Goal: Check status: Check status

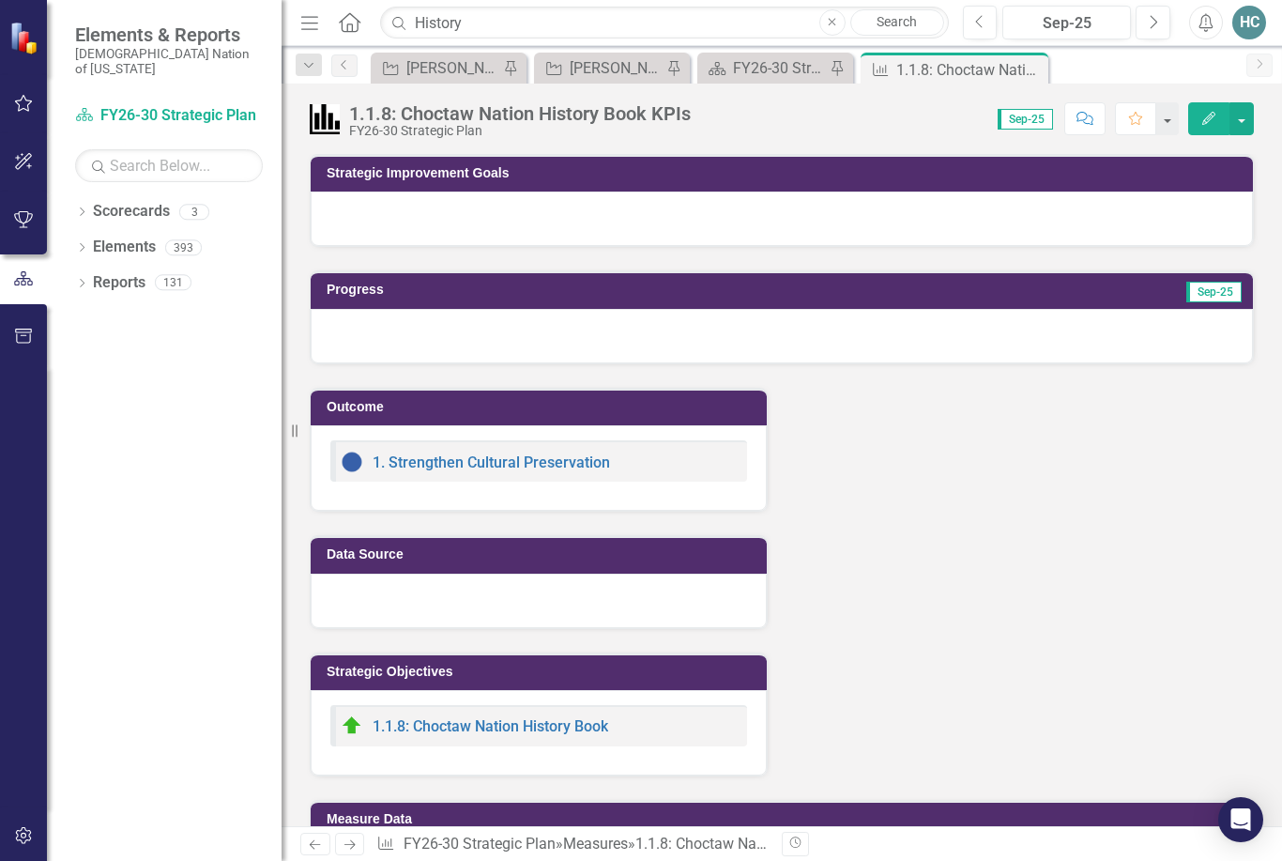
scroll to position [100, 0]
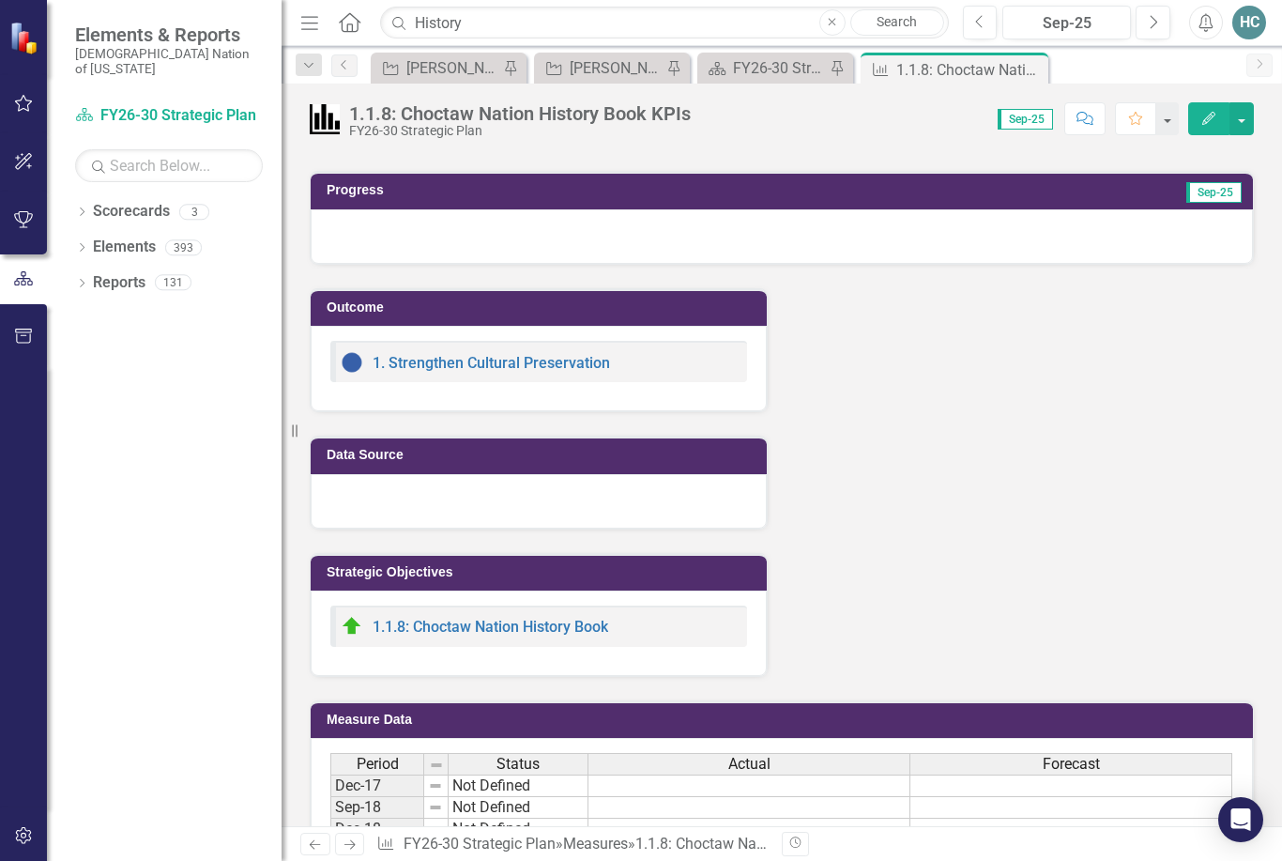
click at [547, 631] on link "1.1.8: Choctaw Nation History Book" at bounding box center [491, 627] width 236 height 18
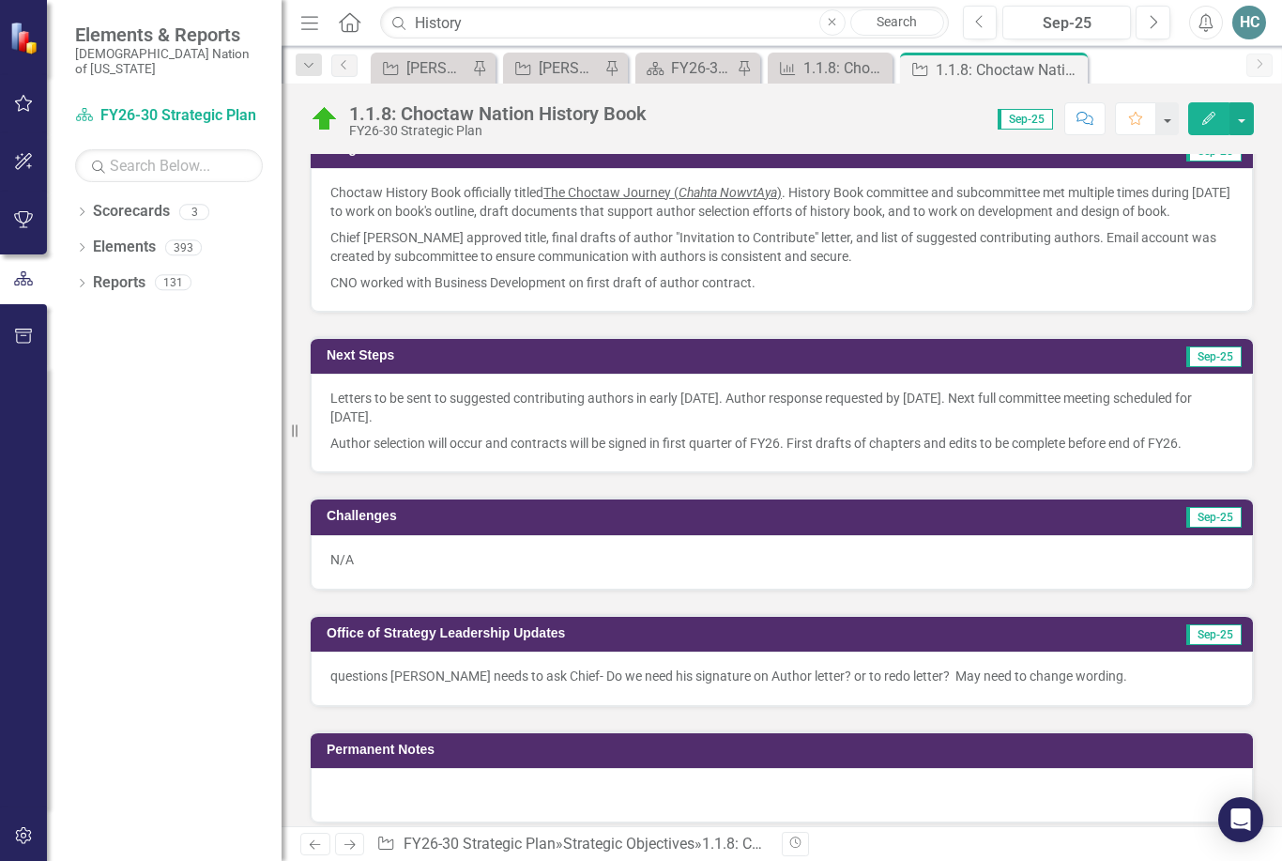
scroll to position [855, 0]
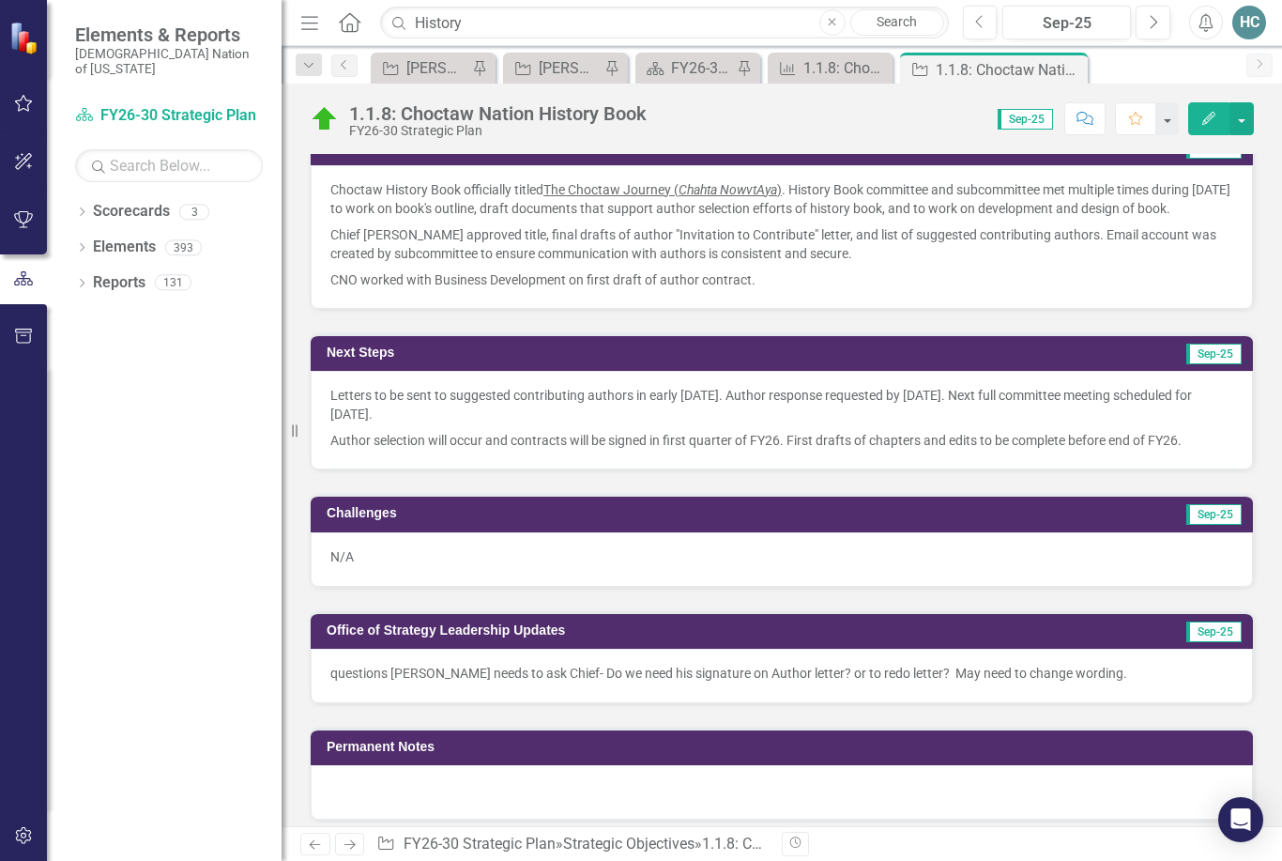
click at [982, 26] on icon "Previous" at bounding box center [980, 22] width 10 height 17
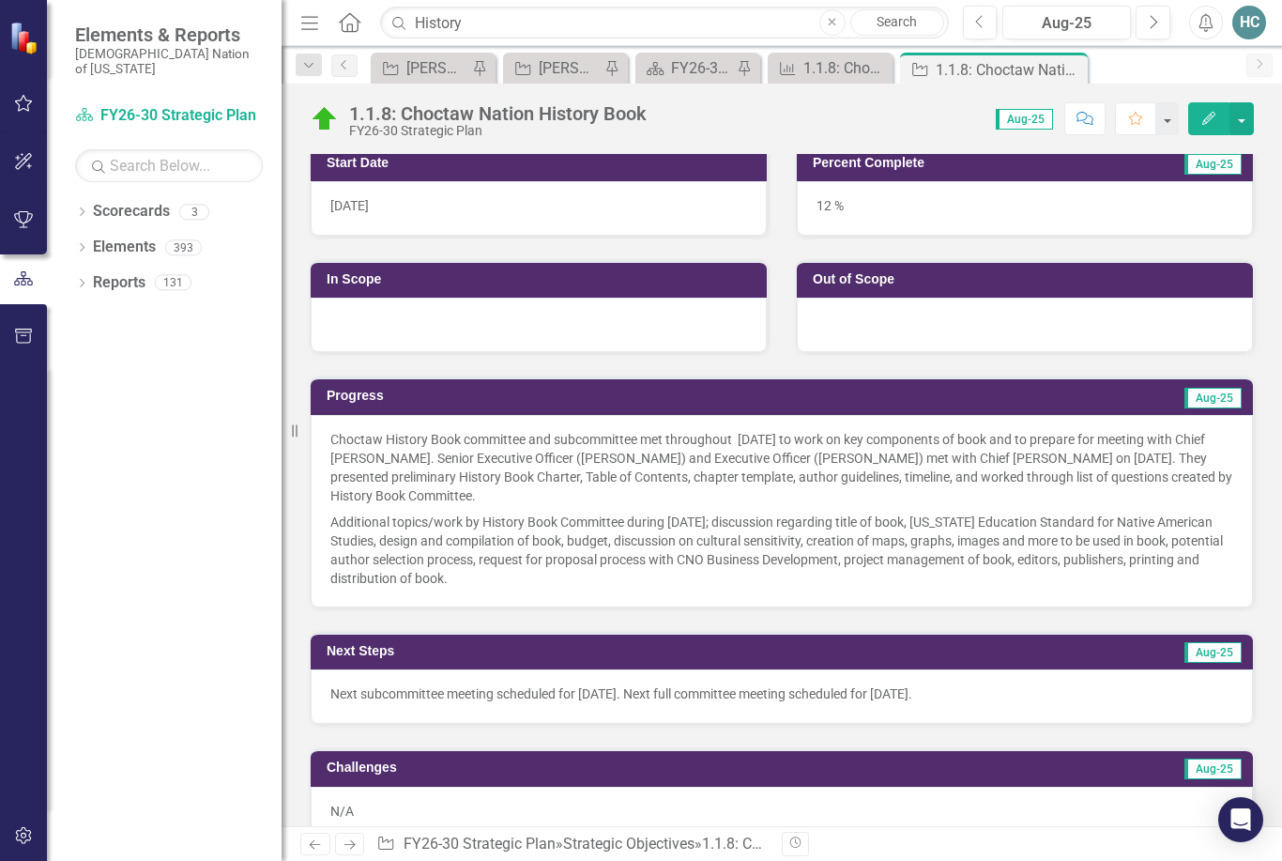
scroll to position [605, 0]
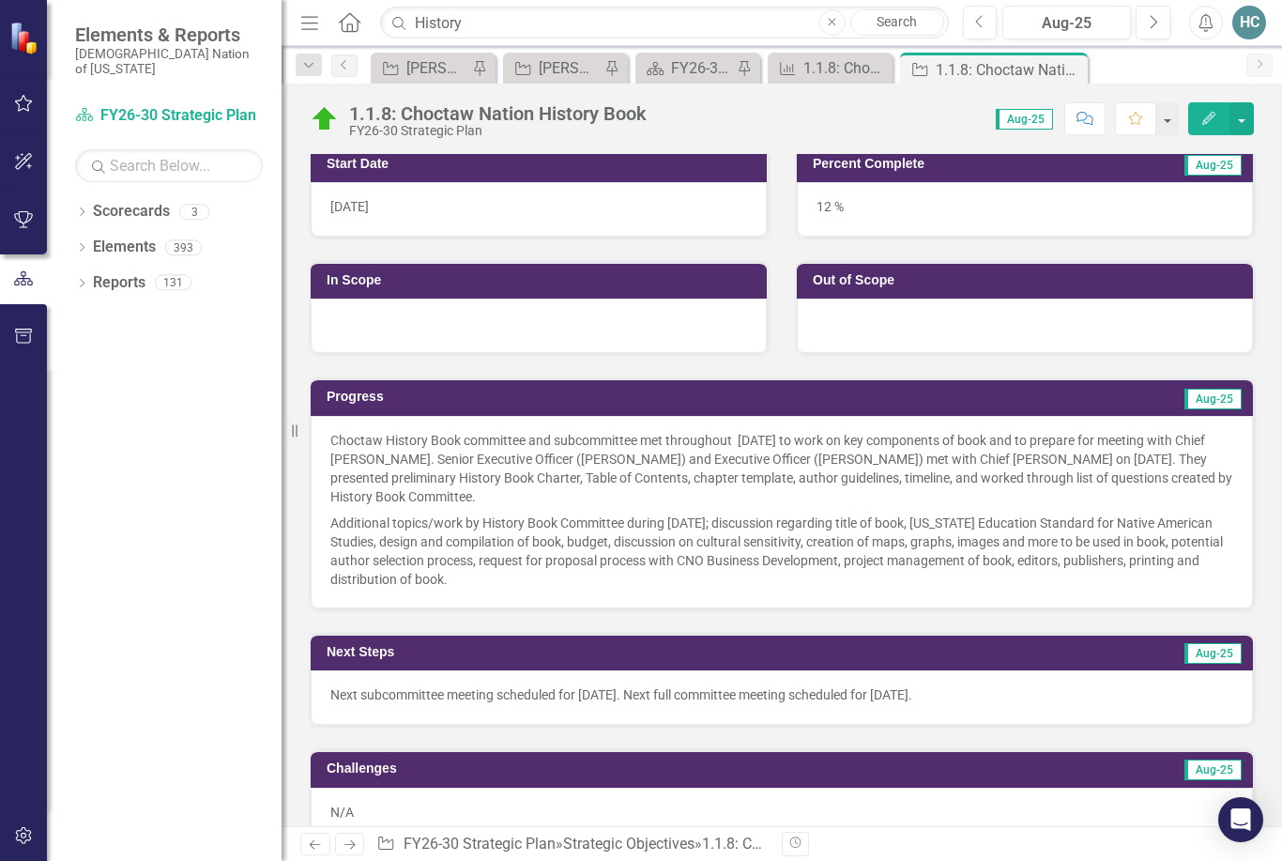
click at [977, 34] on button "Previous" at bounding box center [980, 23] width 35 height 34
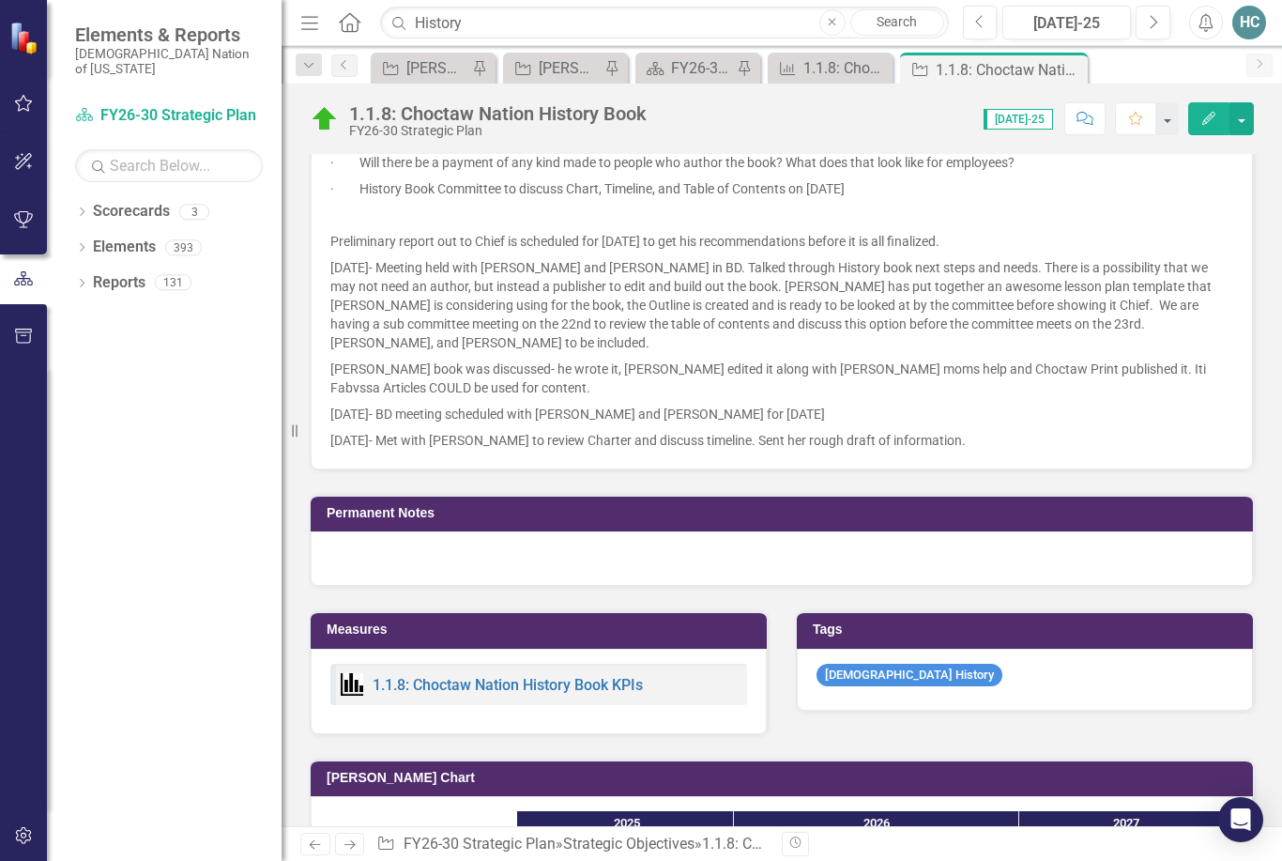
scroll to position [1854, 0]
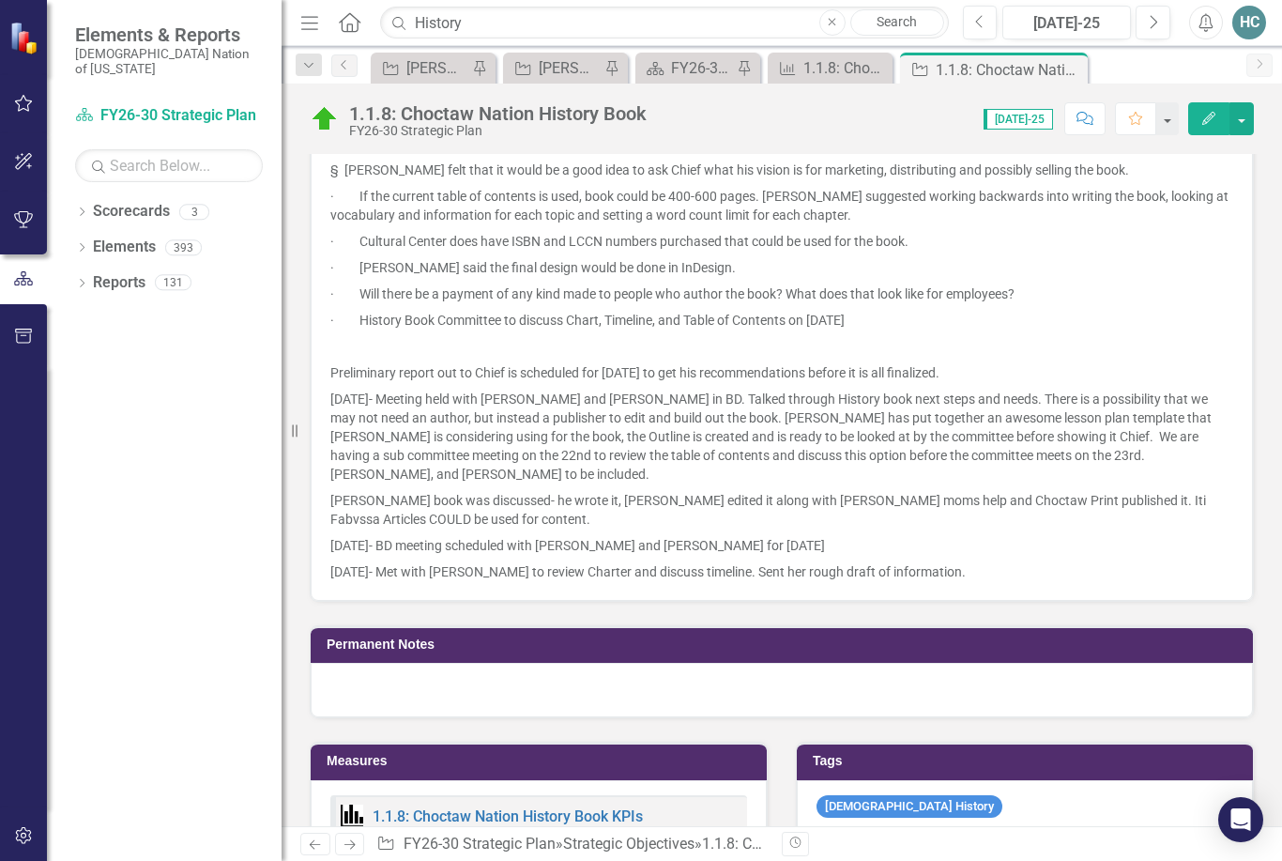
click at [976, 27] on icon "Previous" at bounding box center [980, 22] width 10 height 17
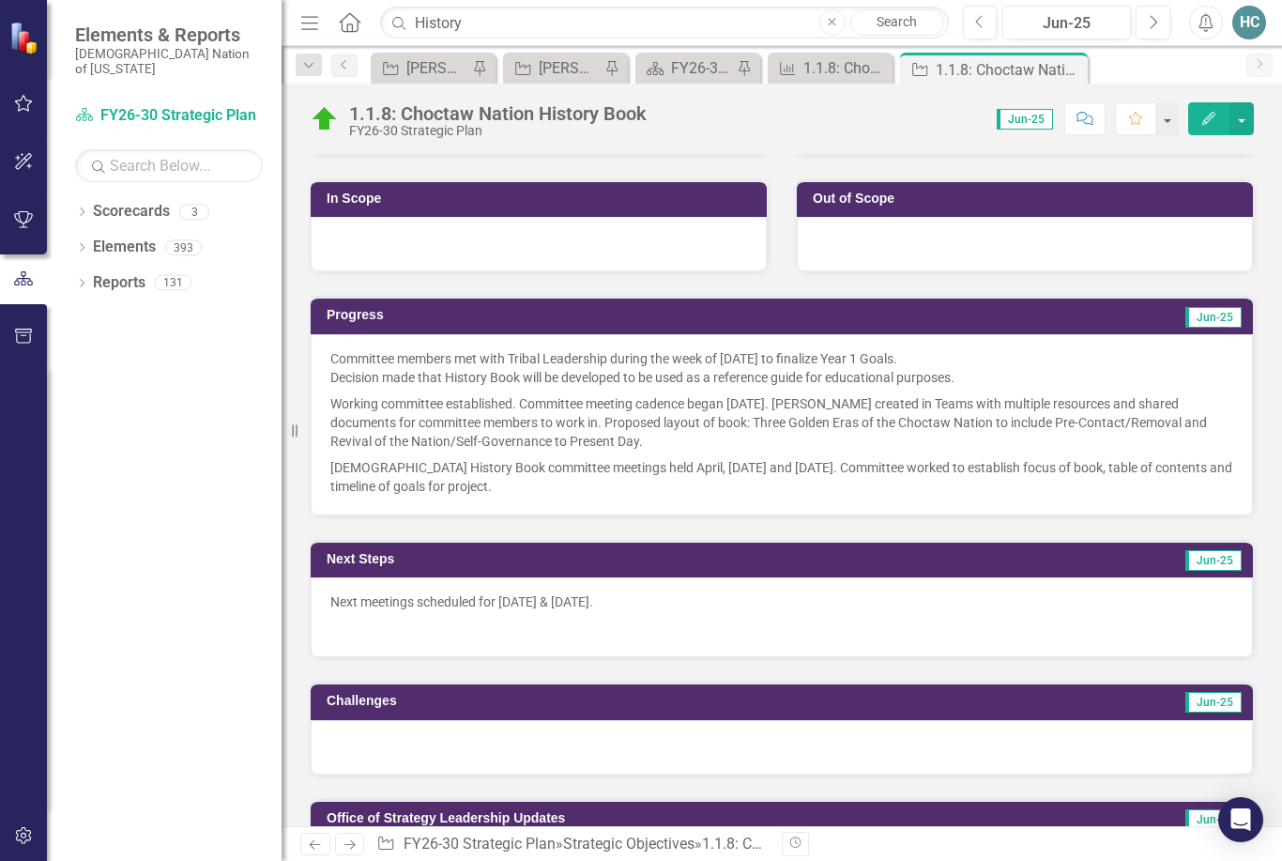
scroll to position [690, 0]
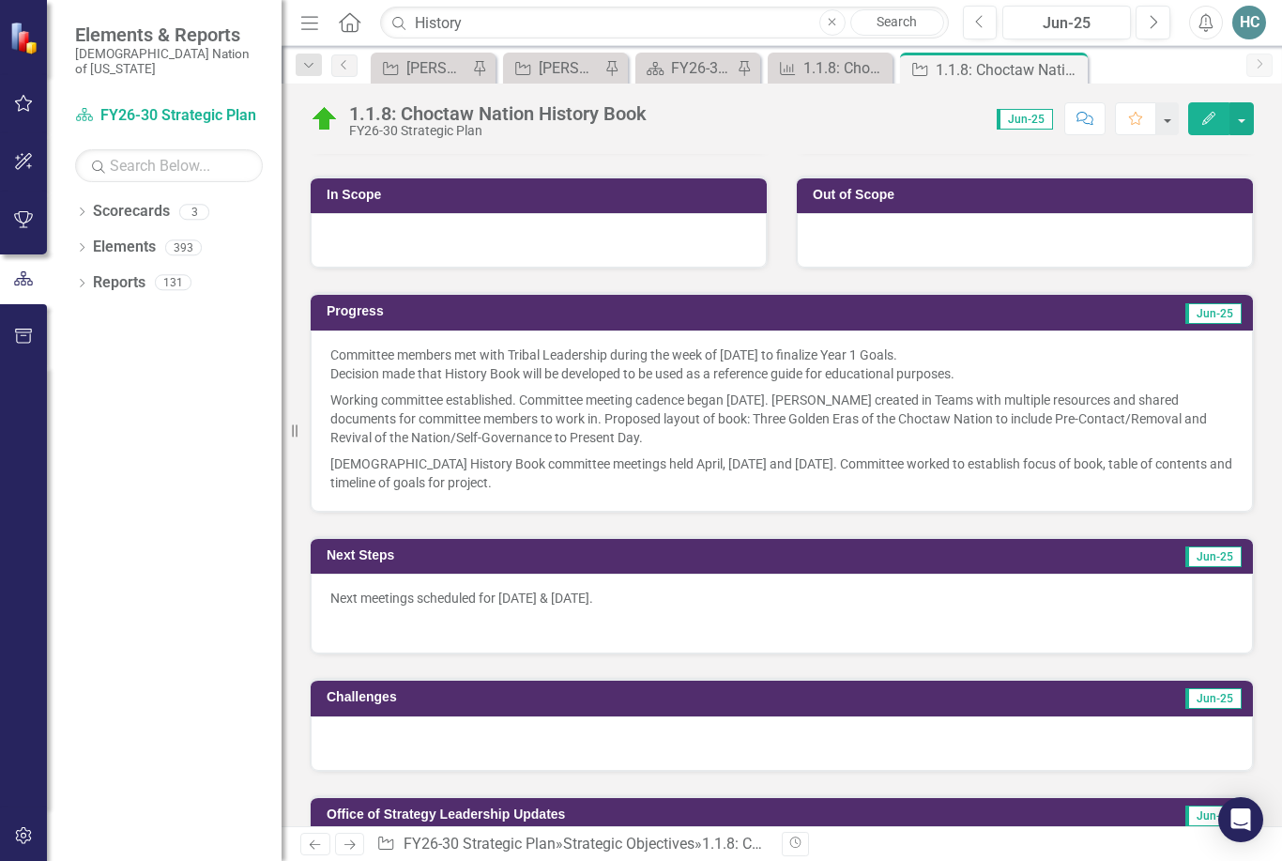
click at [981, 28] on icon "Previous" at bounding box center [980, 22] width 10 height 17
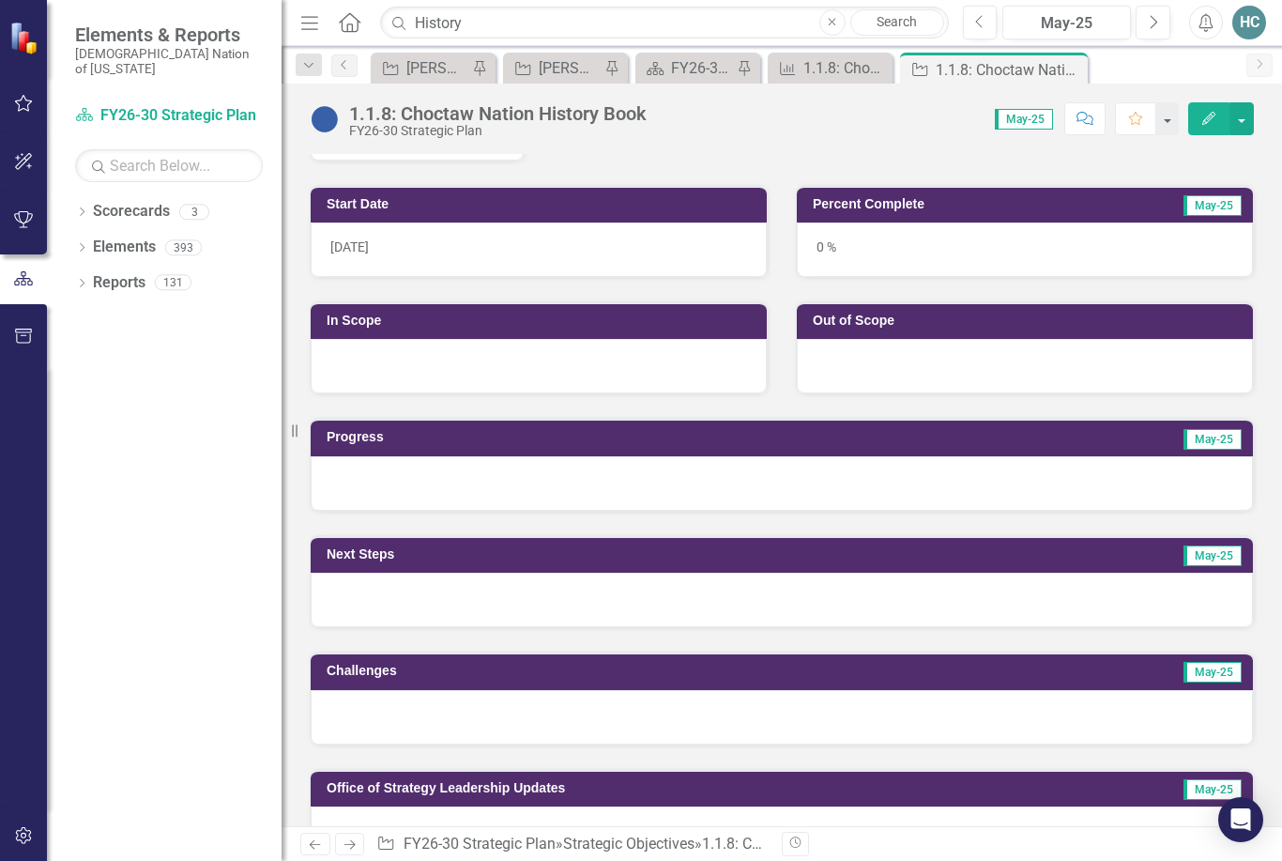
scroll to position [580, 0]
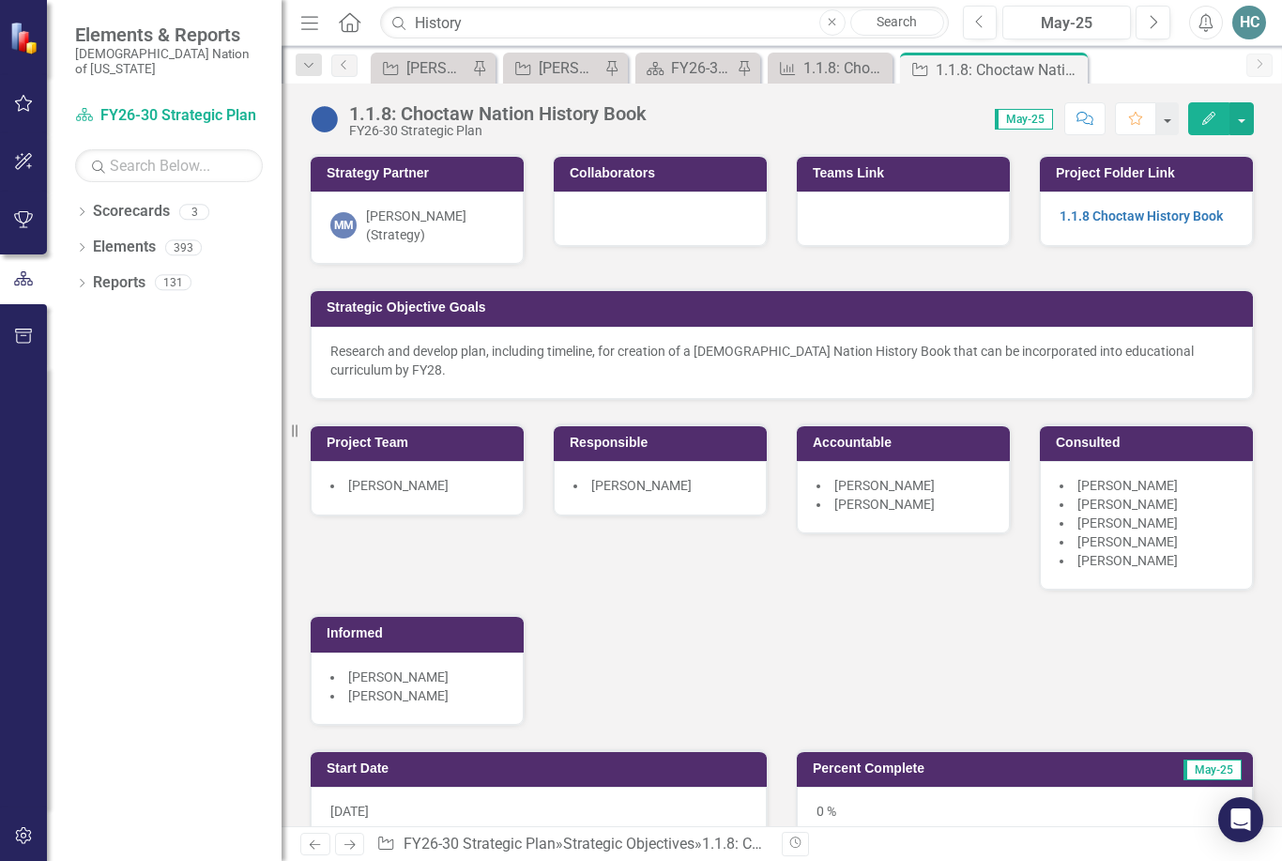
click at [1149, 28] on icon "Next" at bounding box center [1153, 22] width 10 height 17
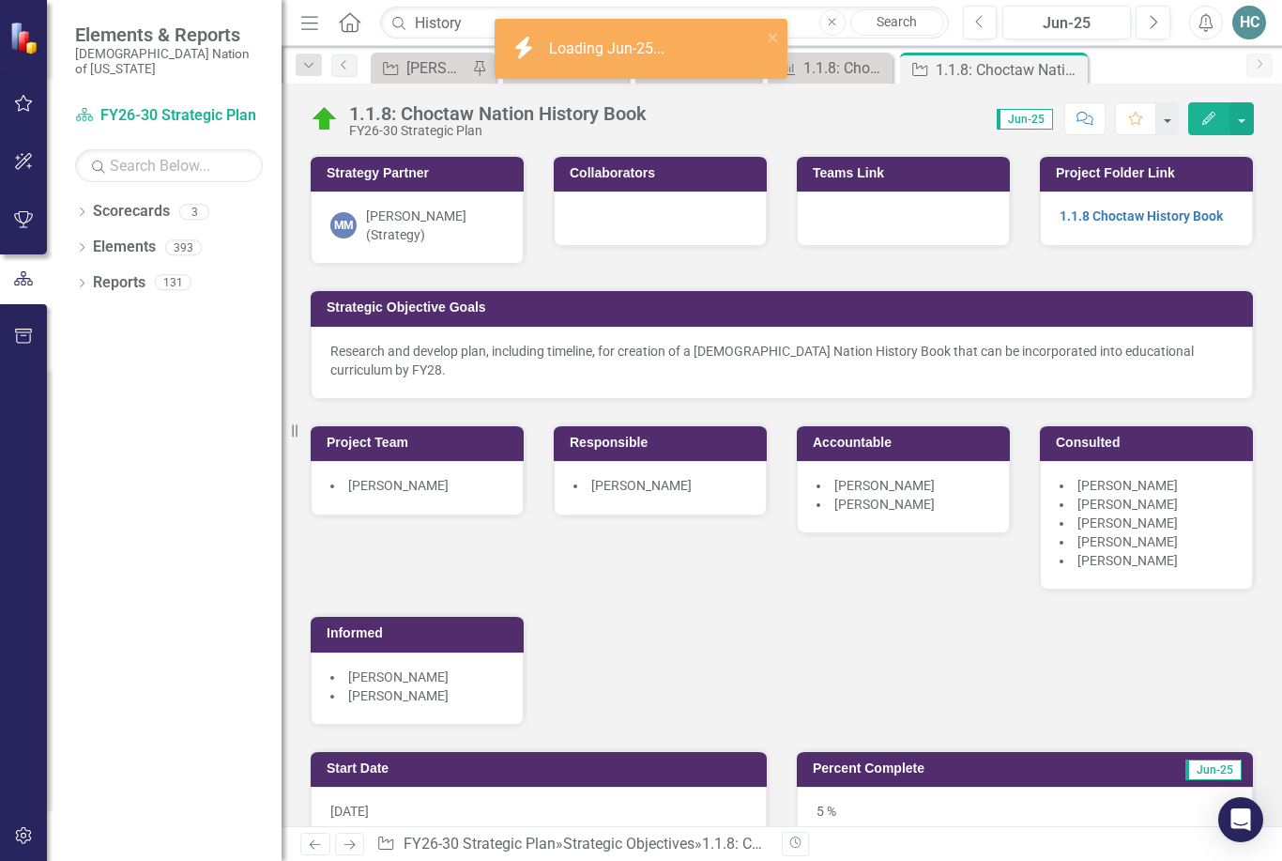
click at [1161, 23] on button "Next" at bounding box center [1153, 23] width 35 height 34
click at [1151, 30] on button "Next" at bounding box center [1153, 23] width 35 height 34
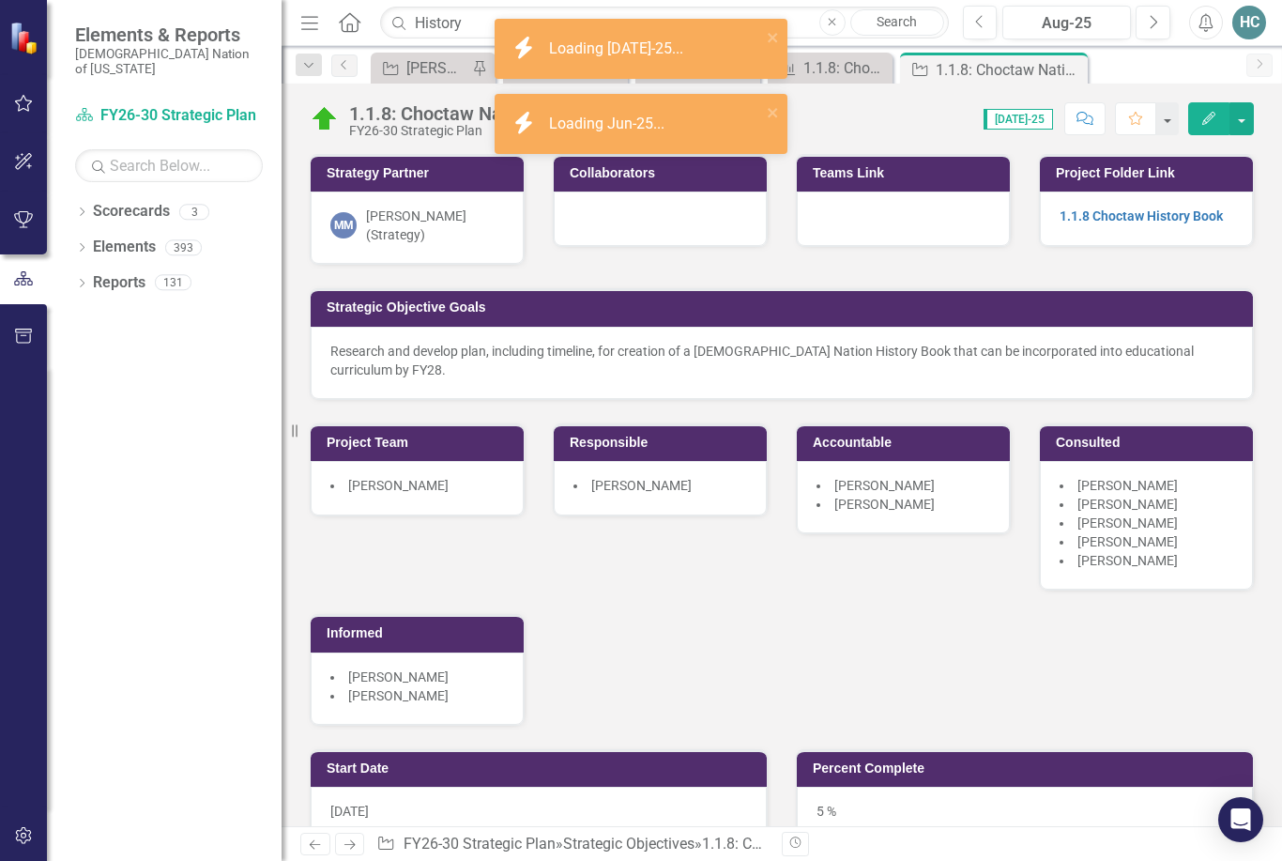
click at [1146, 23] on button "Next" at bounding box center [1153, 23] width 35 height 34
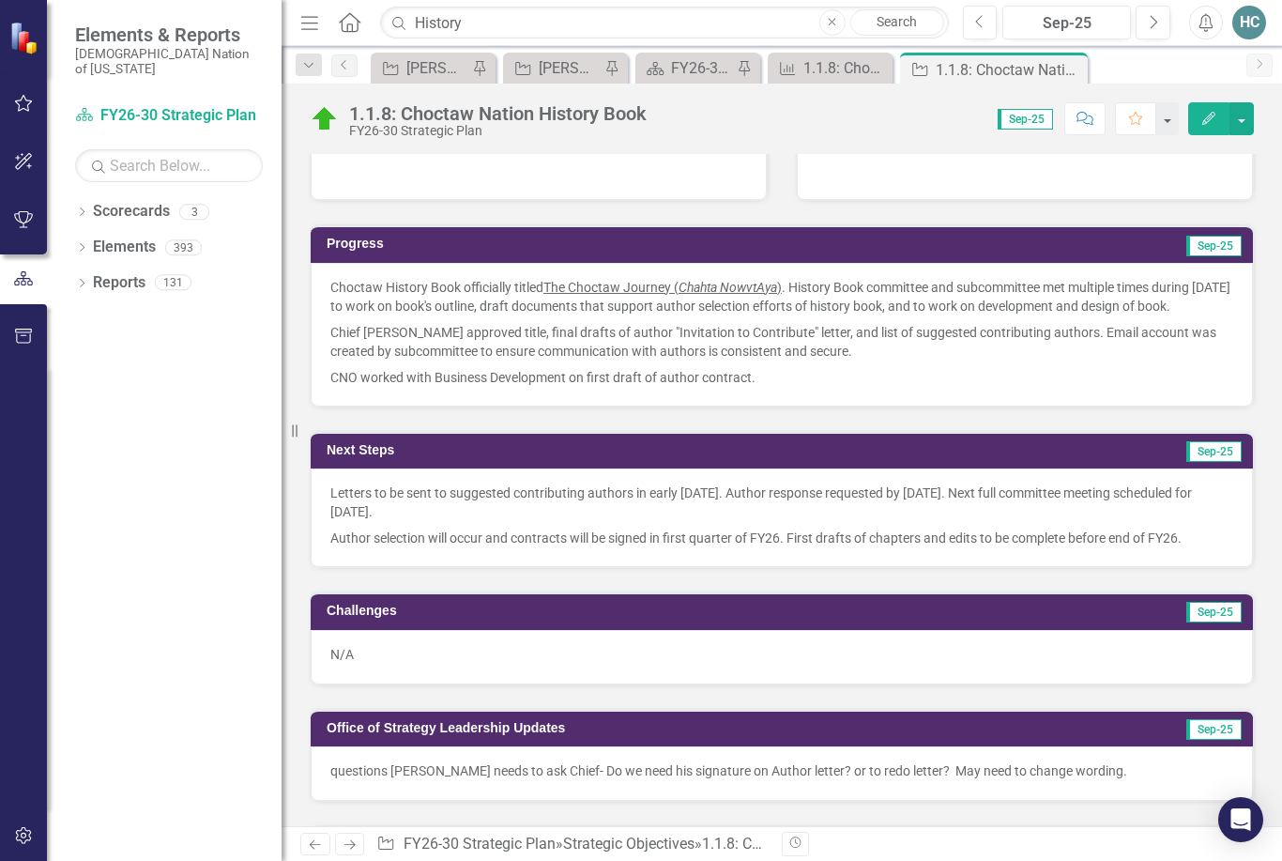
scroll to position [757, 0]
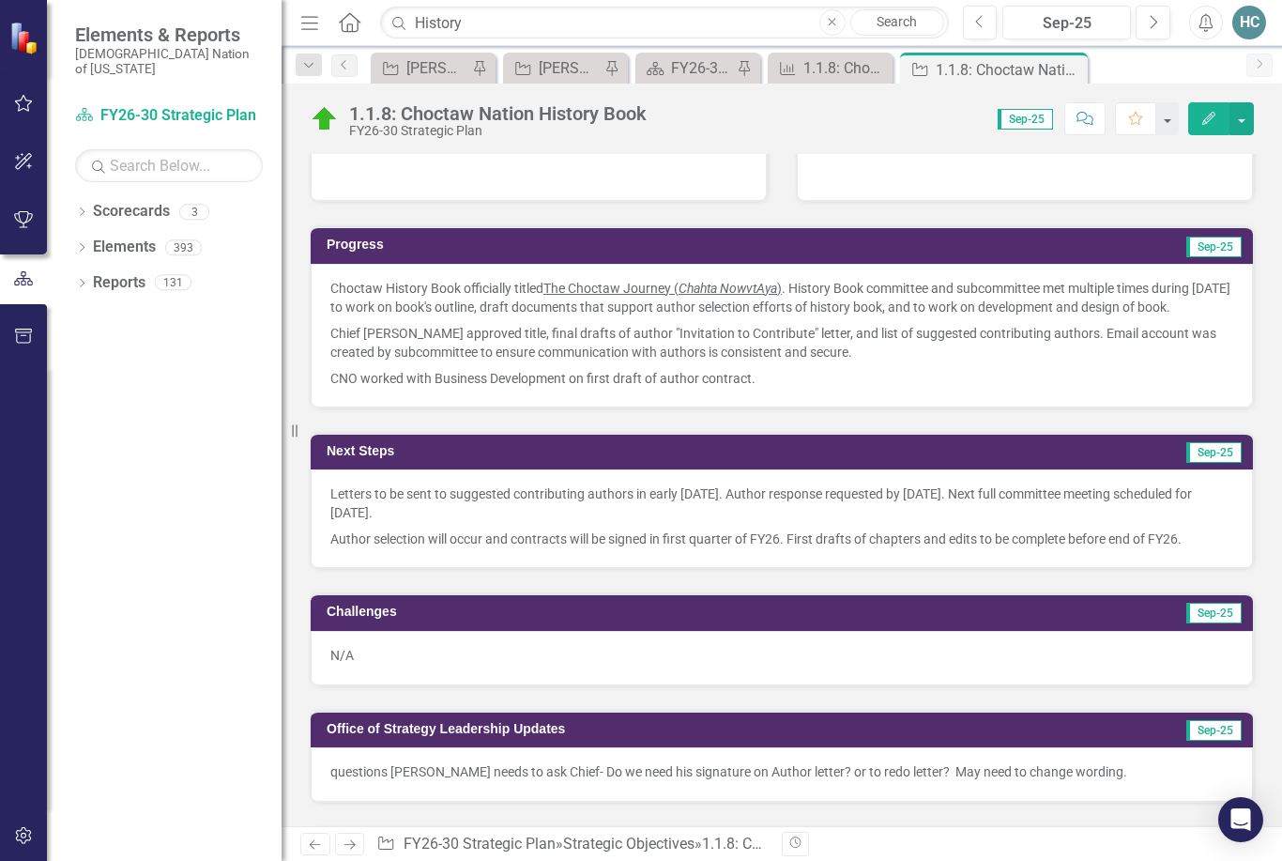
click at [982, 26] on icon "Previous" at bounding box center [980, 22] width 10 height 17
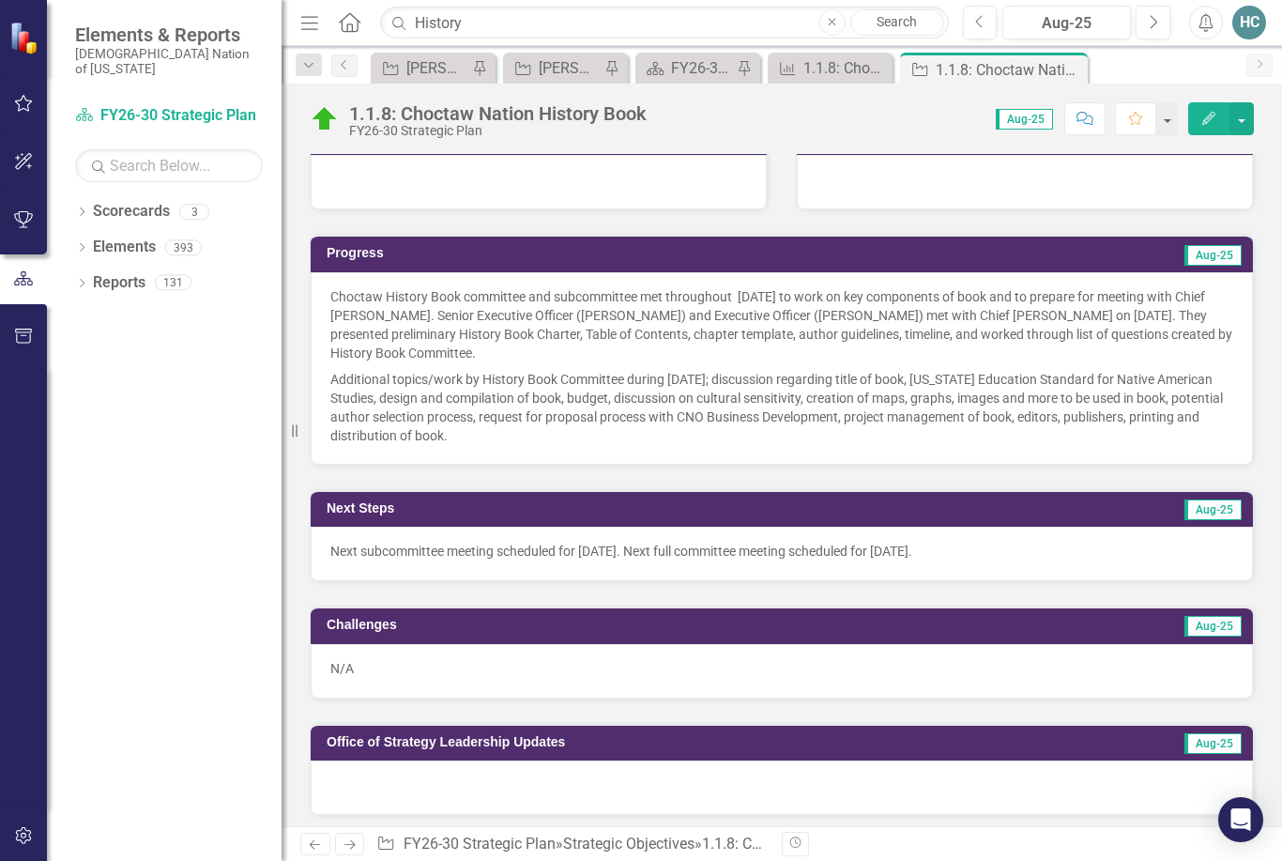
scroll to position [756, 0]
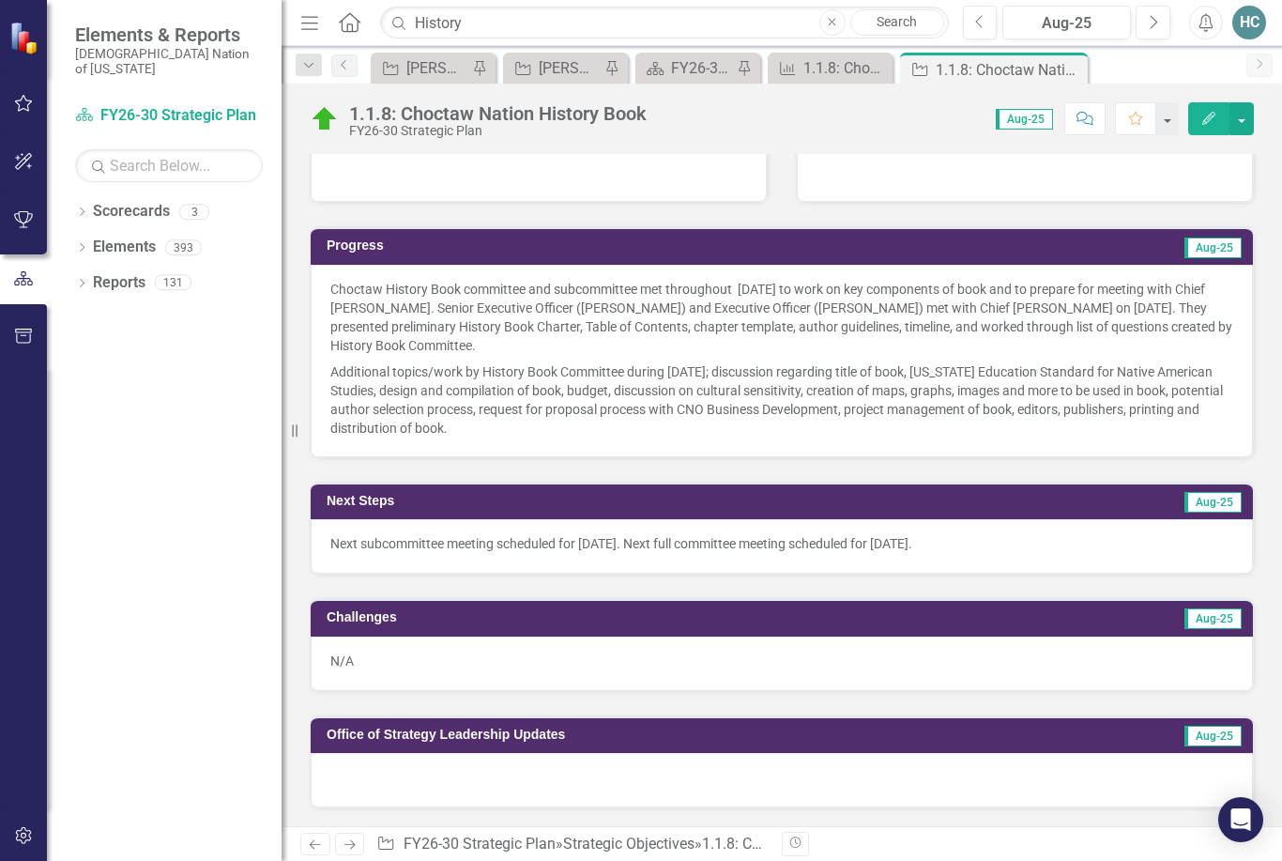
click at [984, 28] on icon "Previous" at bounding box center [980, 22] width 10 height 17
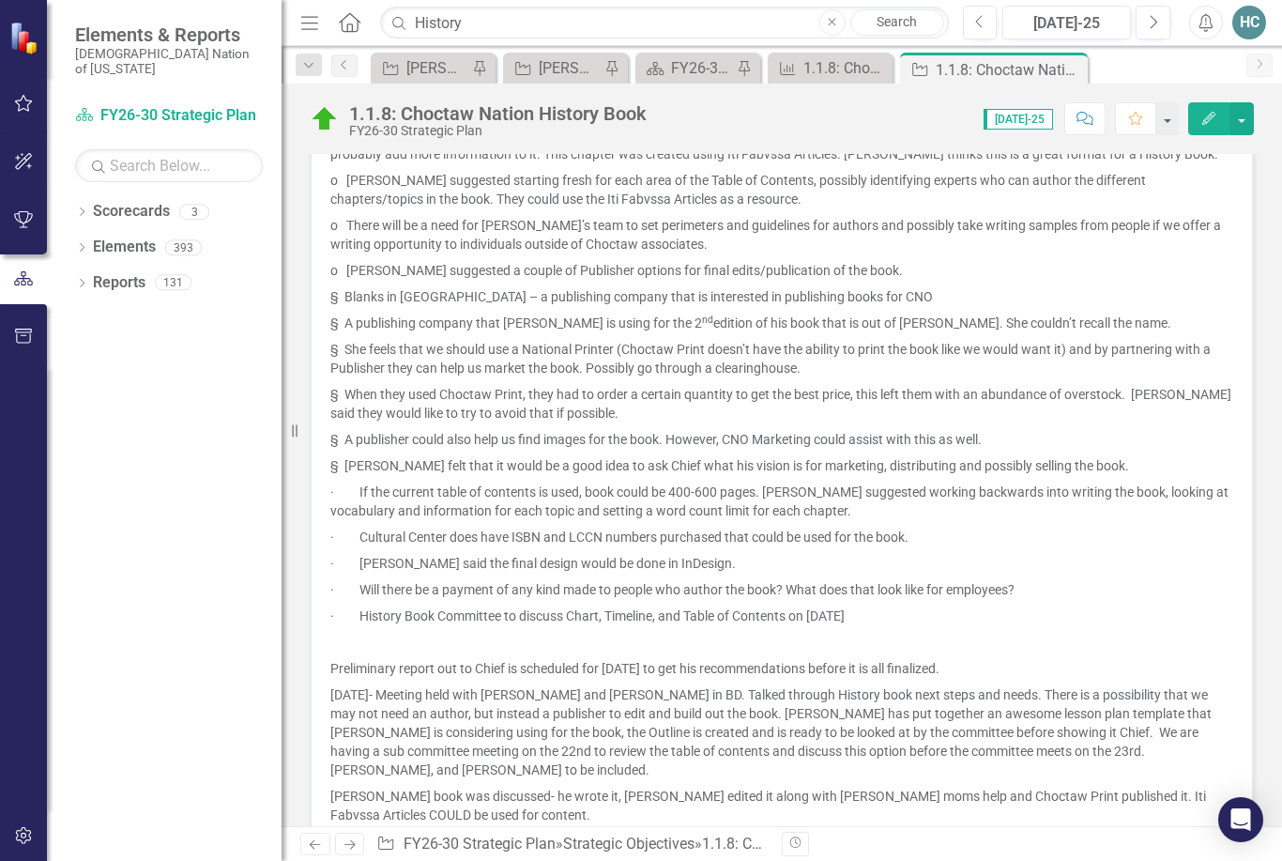
scroll to position [1566, 0]
